Goal: Information Seeking & Learning: Learn about a topic

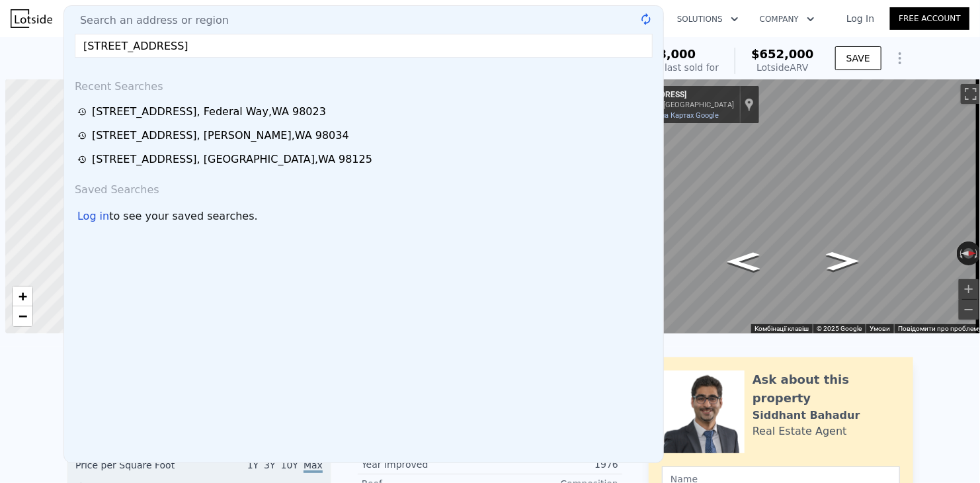
scroll to position [0, 5]
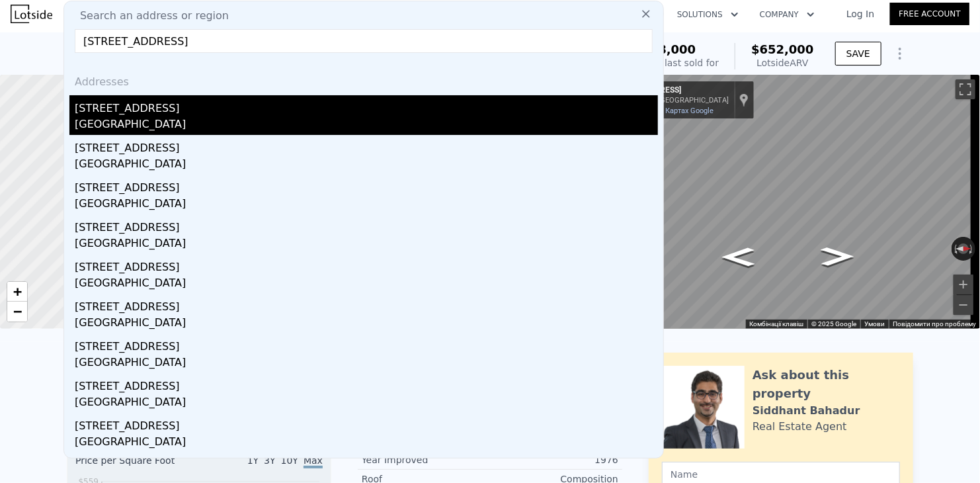
type input "[STREET_ADDRESS]"
click at [125, 108] on div "[STREET_ADDRESS]" at bounding box center [366, 105] width 583 height 21
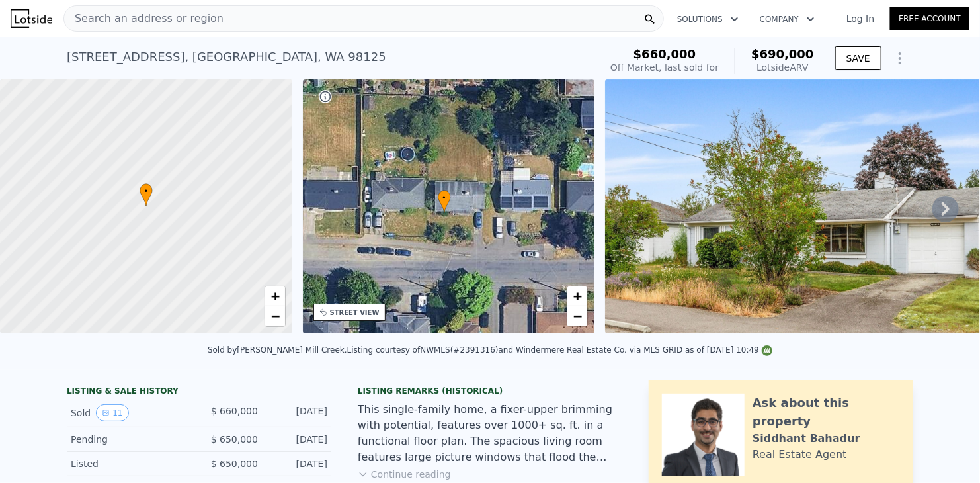
drag, startPoint x: 510, startPoint y: 226, endPoint x: 505, endPoint y: 233, distance: 8.1
click at [505, 233] on div "• + −" at bounding box center [449, 206] width 292 height 254
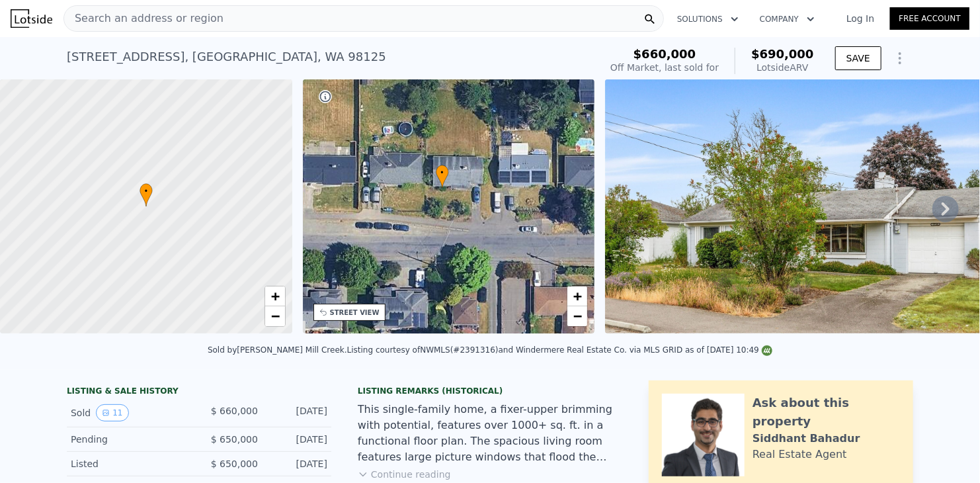
drag, startPoint x: 510, startPoint y: 256, endPoint x: 509, endPoint y: 231, distance: 25.8
click at [509, 231] on div "• + −" at bounding box center [449, 206] width 292 height 254
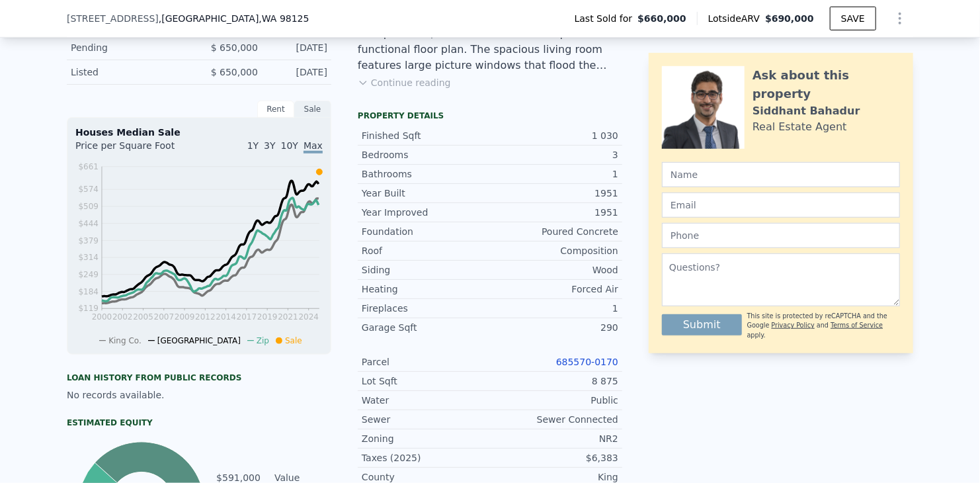
scroll to position [391, 0]
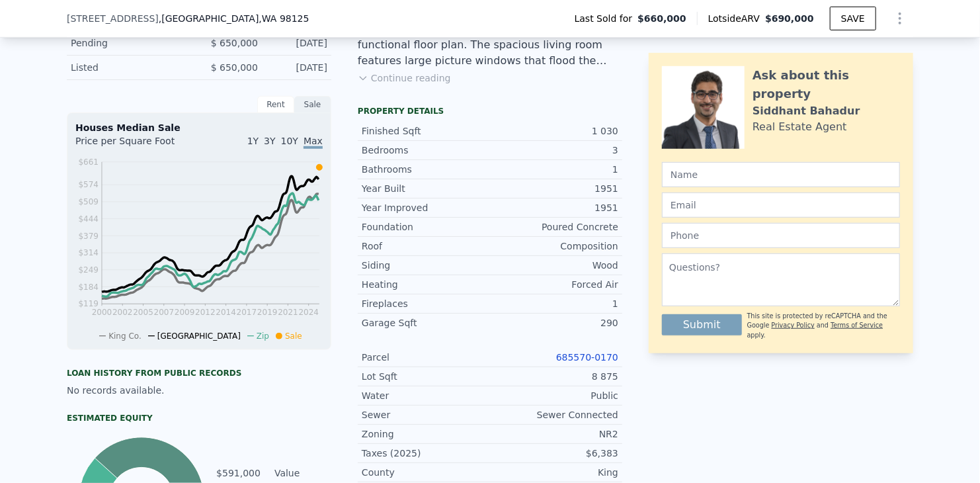
click at [579, 362] on link "685570-0170" at bounding box center [587, 357] width 62 height 11
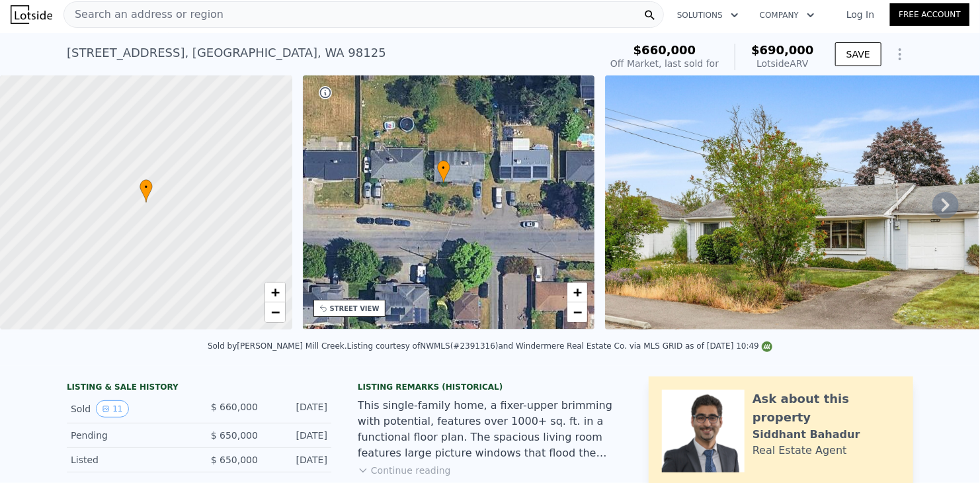
scroll to position [0, 0]
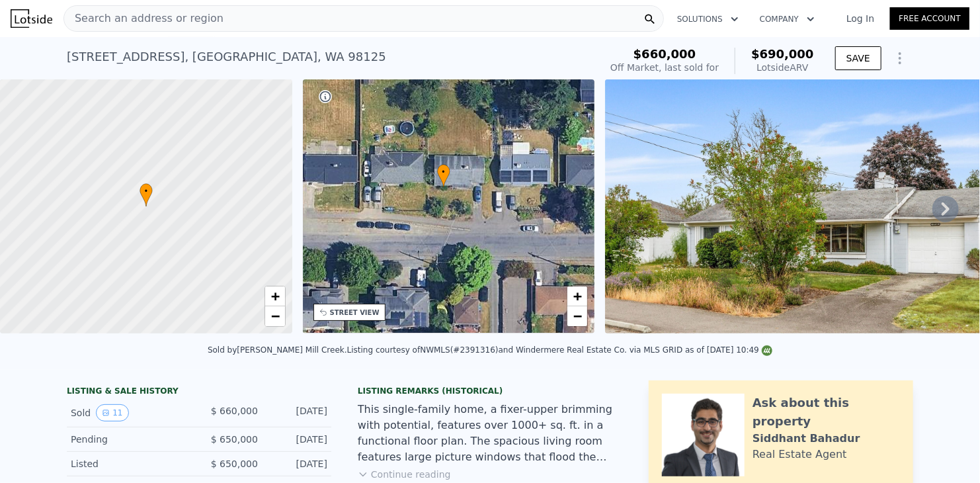
click at [941, 212] on icon at bounding box center [945, 208] width 8 height 13
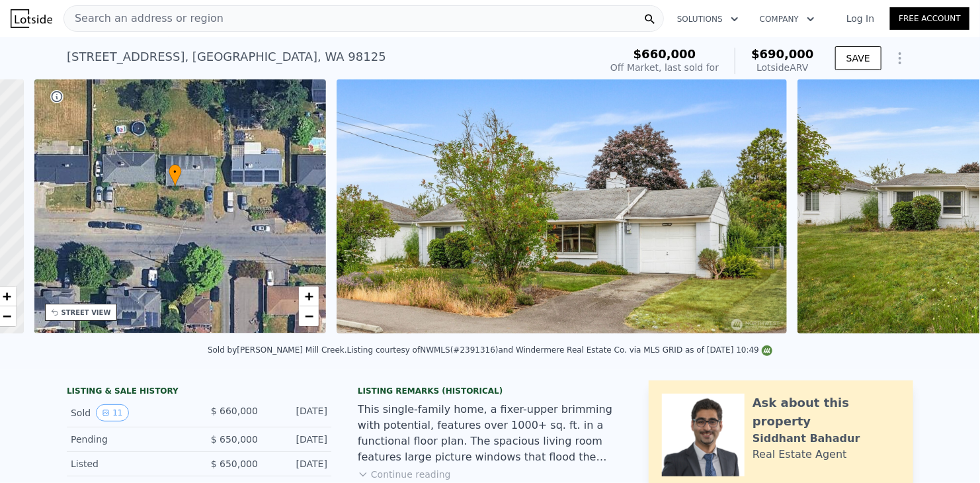
scroll to position [0, 307]
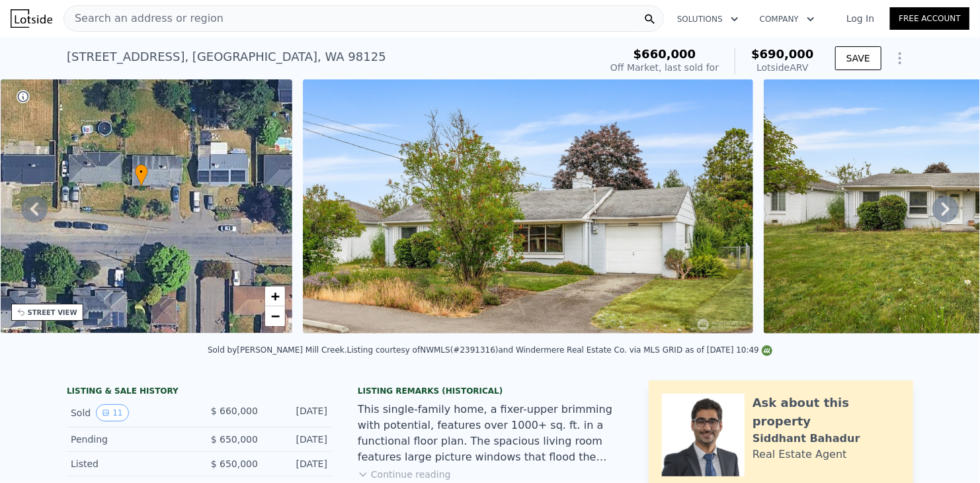
click at [941, 211] on icon at bounding box center [945, 208] width 8 height 13
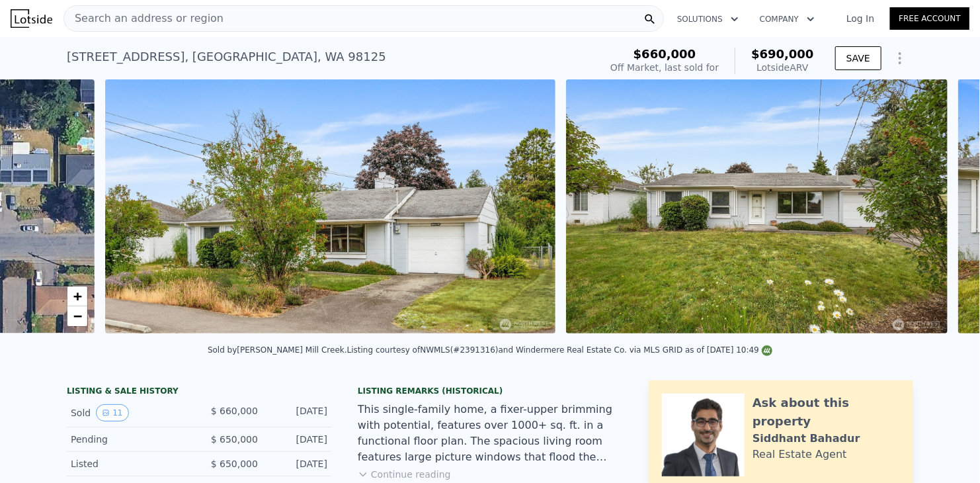
scroll to position [0, 605]
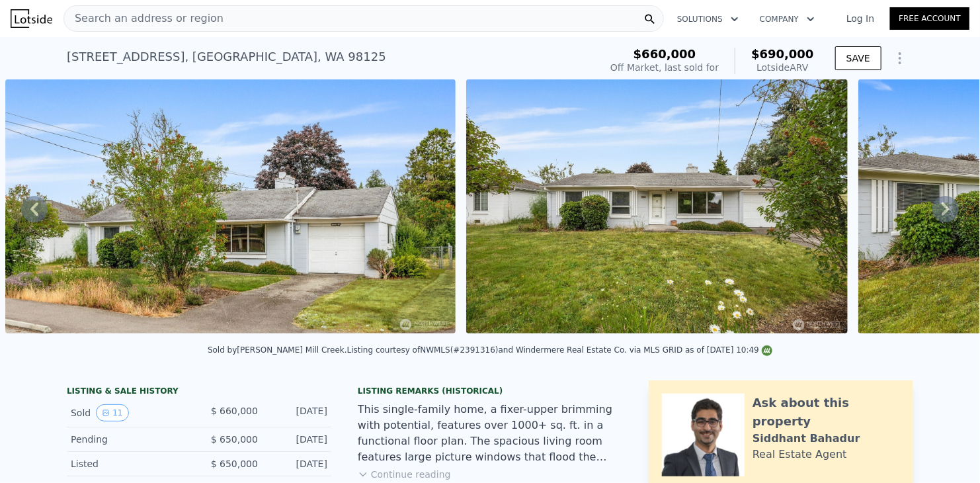
click at [941, 213] on icon at bounding box center [945, 208] width 8 height 13
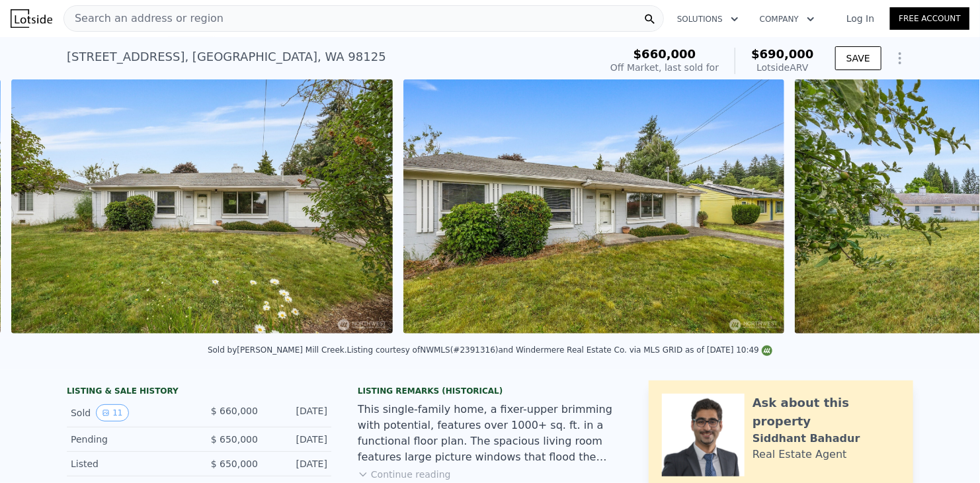
scroll to position [0, 1066]
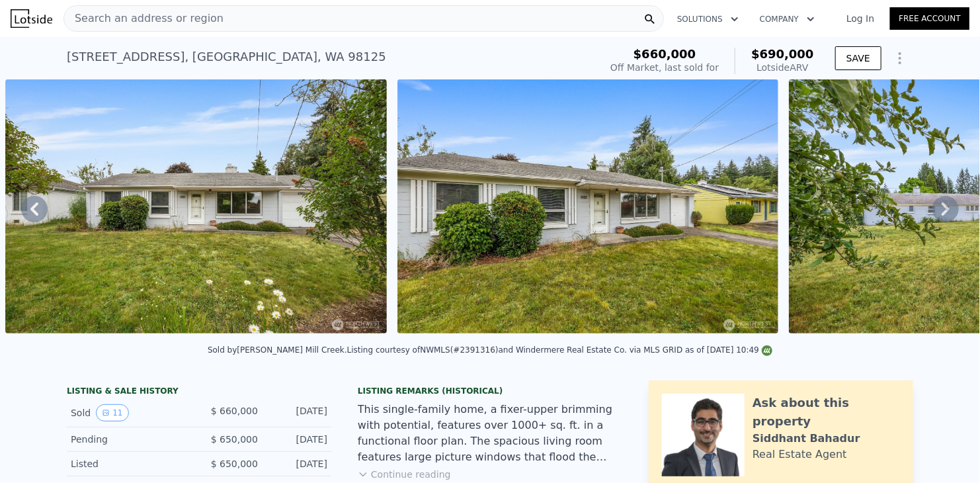
click at [941, 213] on icon at bounding box center [945, 208] width 8 height 13
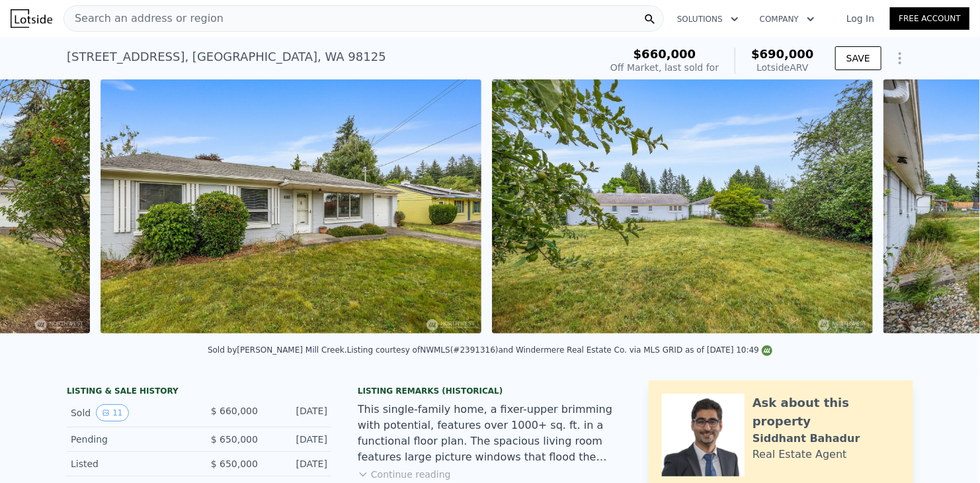
scroll to position [0, 1457]
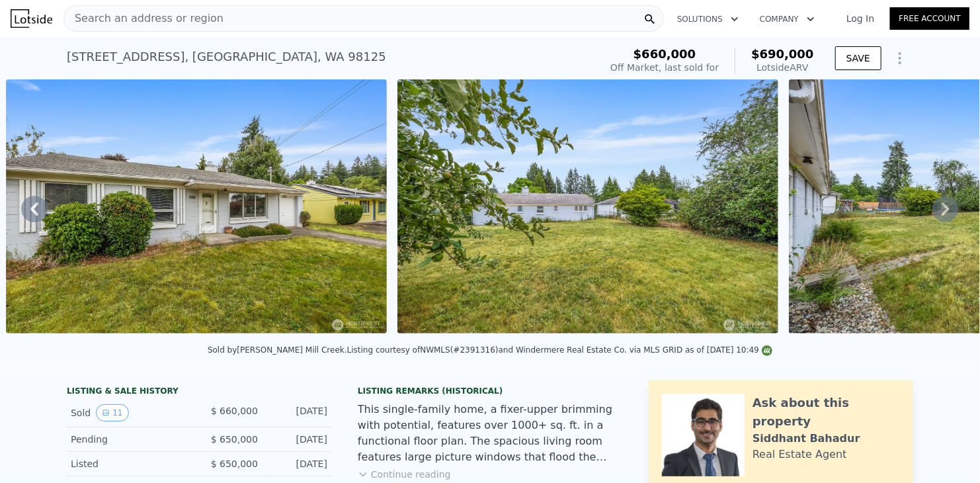
click at [941, 213] on icon at bounding box center [945, 208] width 8 height 13
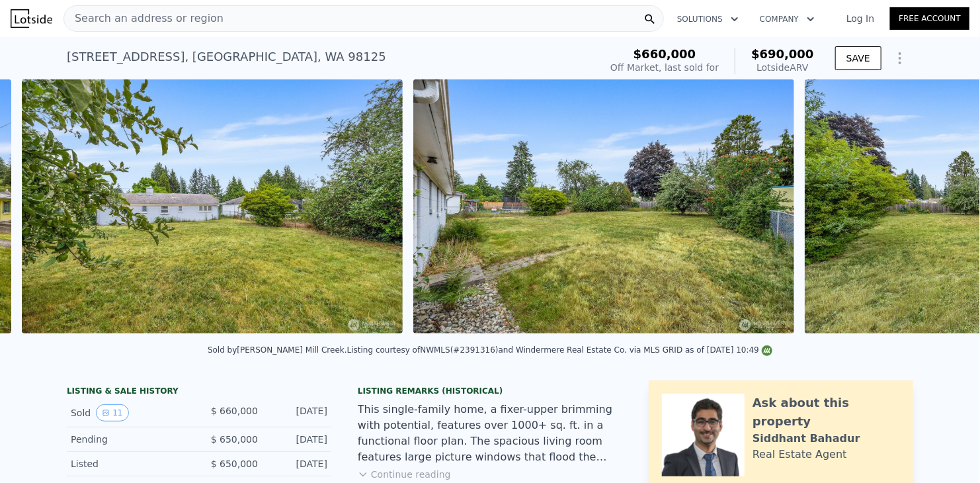
scroll to position [0, 1848]
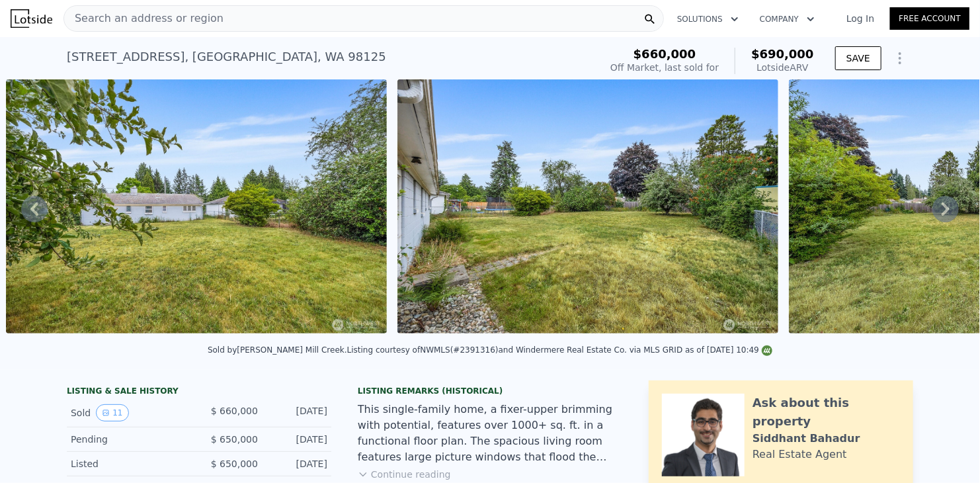
click at [39, 219] on icon at bounding box center [34, 209] width 26 height 26
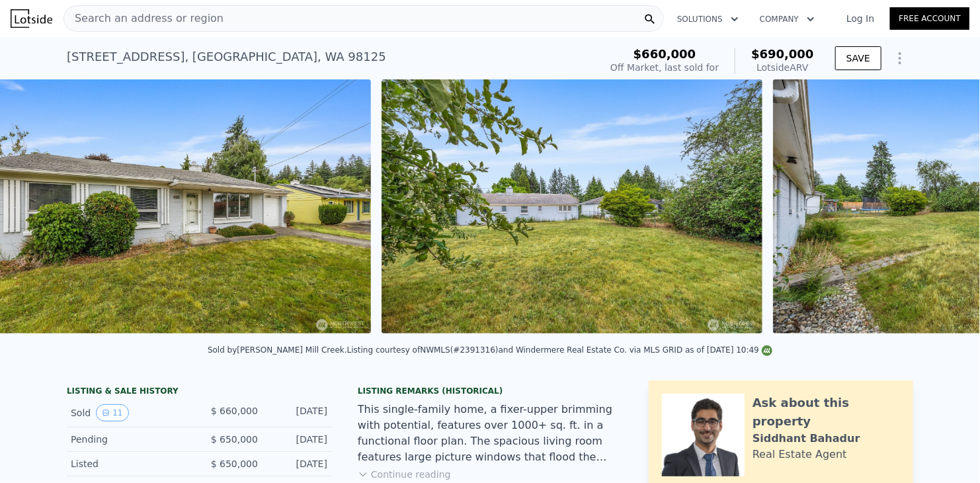
scroll to position [0, 1457]
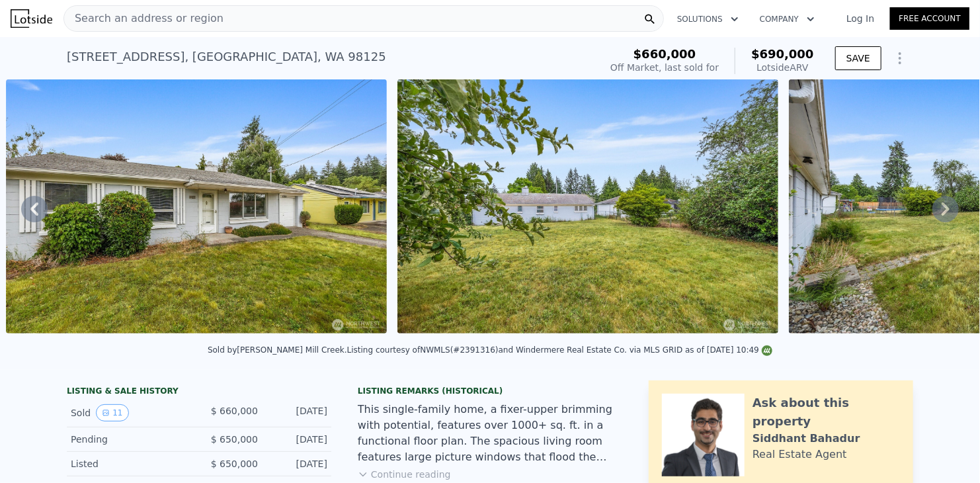
click at [39, 219] on icon at bounding box center [34, 209] width 26 height 26
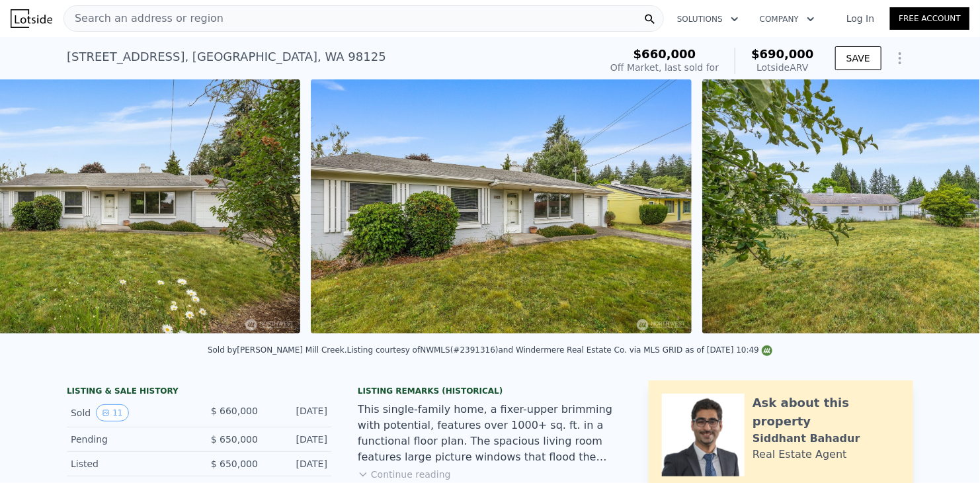
scroll to position [0, 1066]
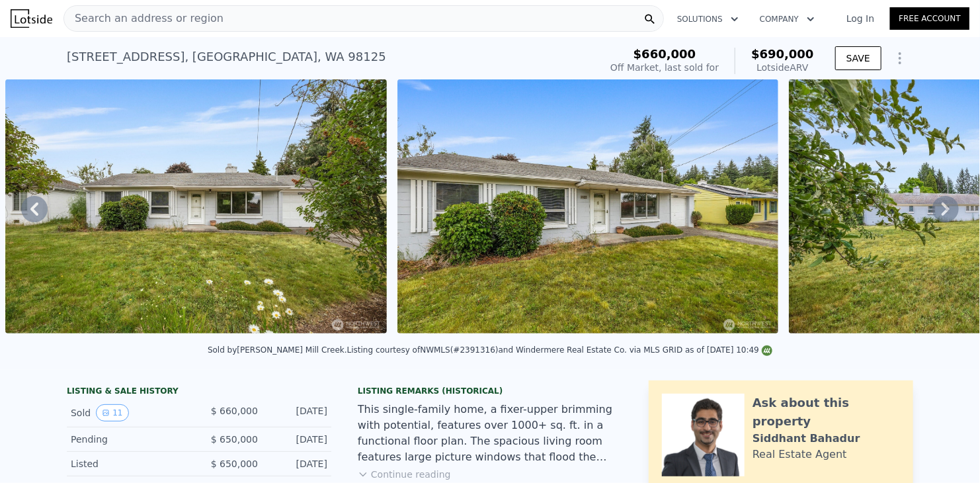
click at [39, 219] on icon at bounding box center [34, 209] width 26 height 26
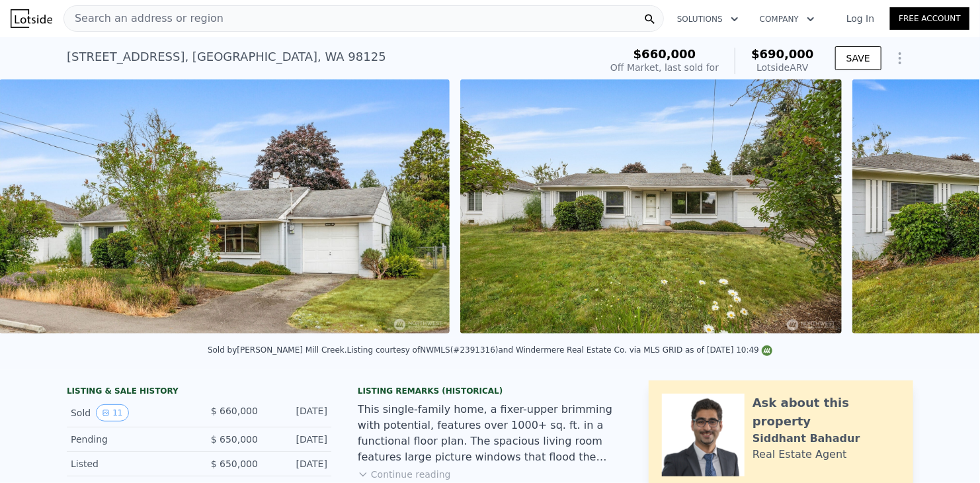
scroll to position [0, 605]
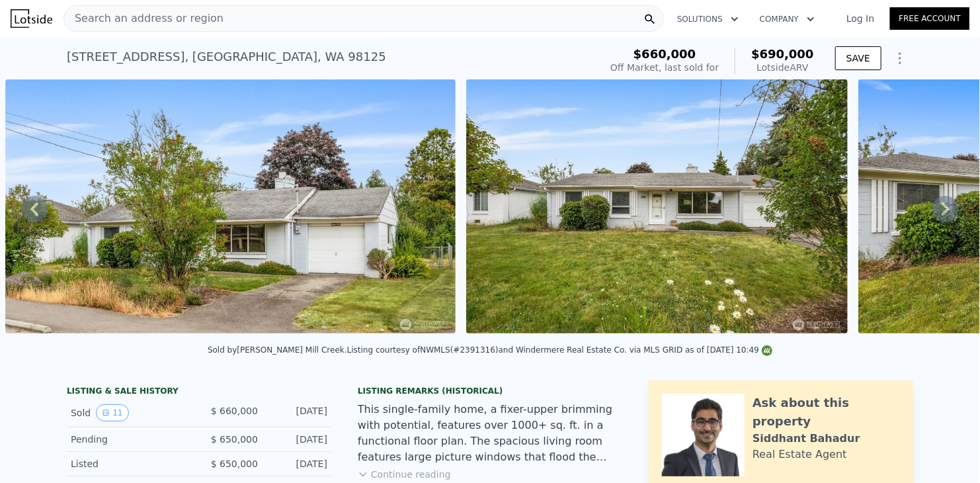
click at [939, 216] on icon at bounding box center [945, 209] width 26 height 26
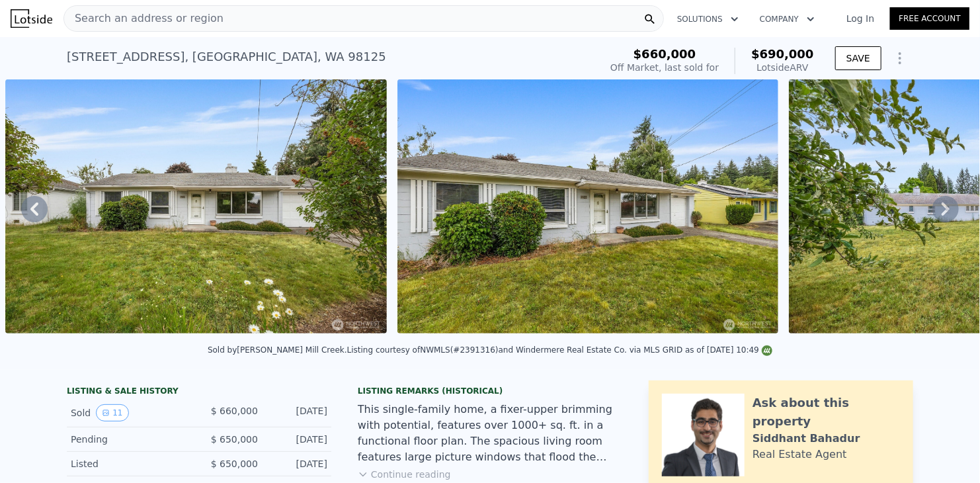
click at [939, 216] on icon at bounding box center [945, 209] width 26 height 26
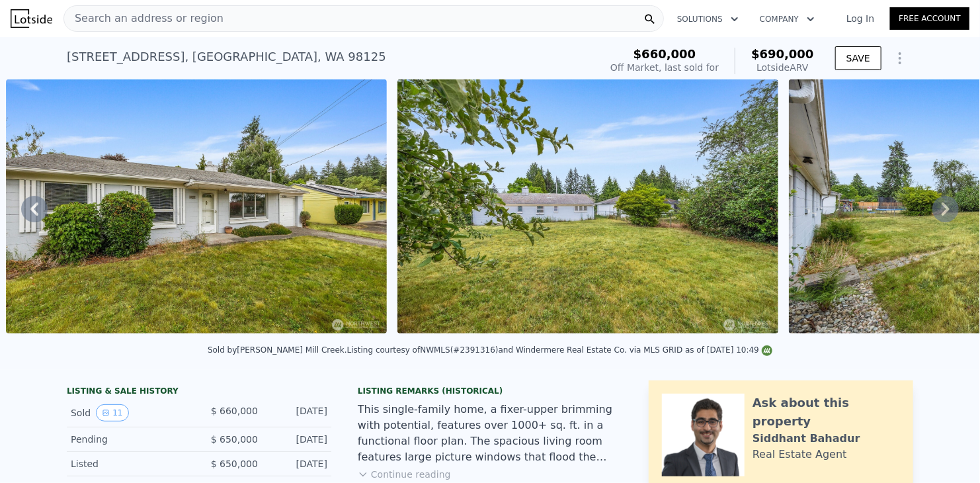
click at [939, 216] on icon at bounding box center [945, 209] width 26 height 26
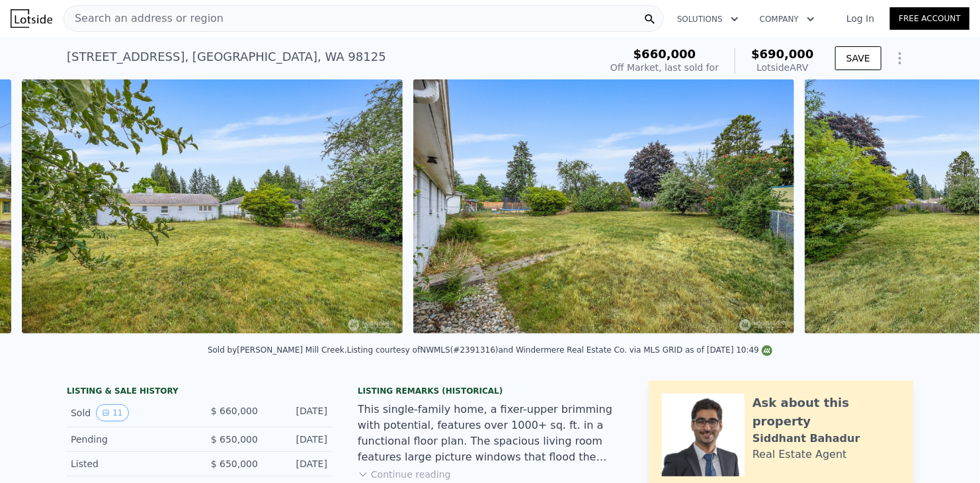
scroll to position [0, 1848]
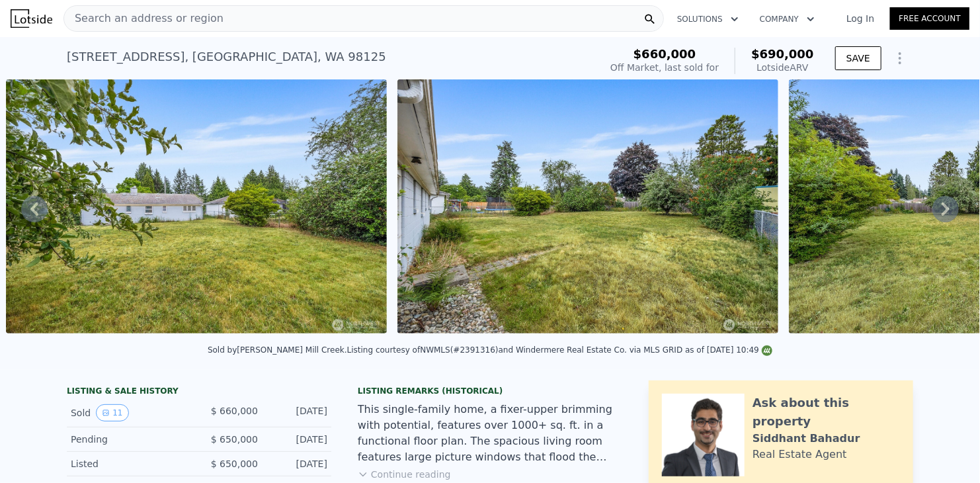
click at [939, 216] on icon at bounding box center [945, 209] width 26 height 26
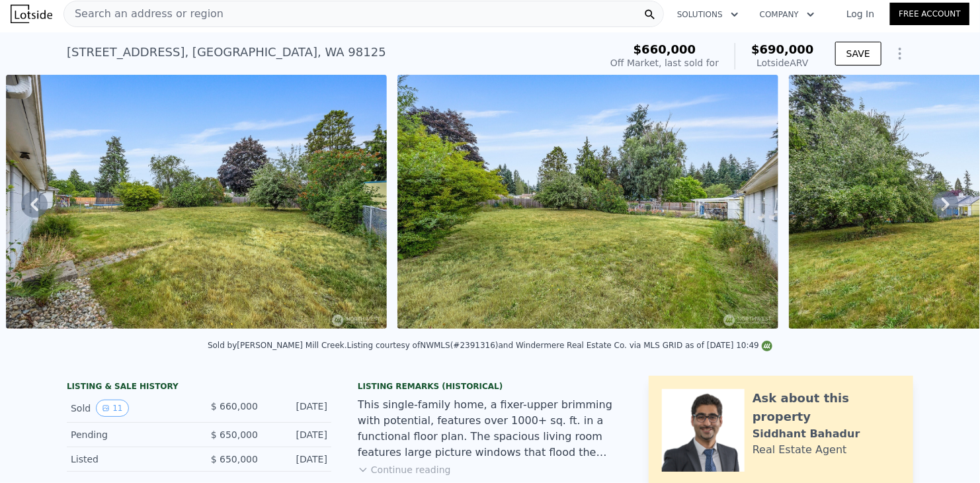
scroll to position [0, 0]
